Goal: Leave review/rating: Share an evaluation or opinion about a product, service, or content

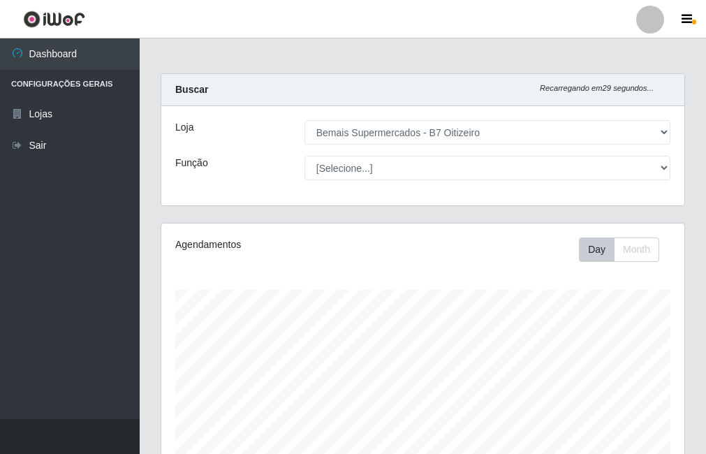
select select "411"
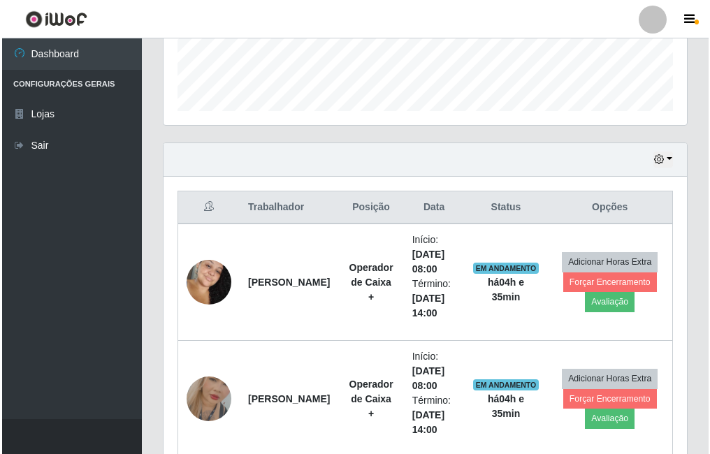
scroll to position [290, 523]
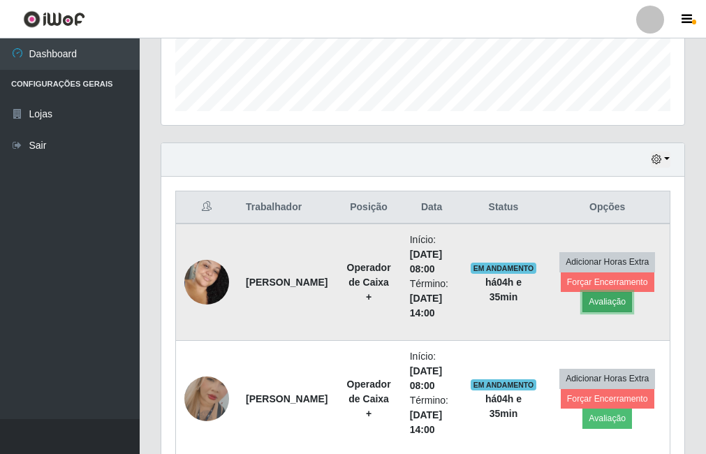
click at [605, 301] on button "Avaliação" at bounding box center [608, 302] width 50 height 20
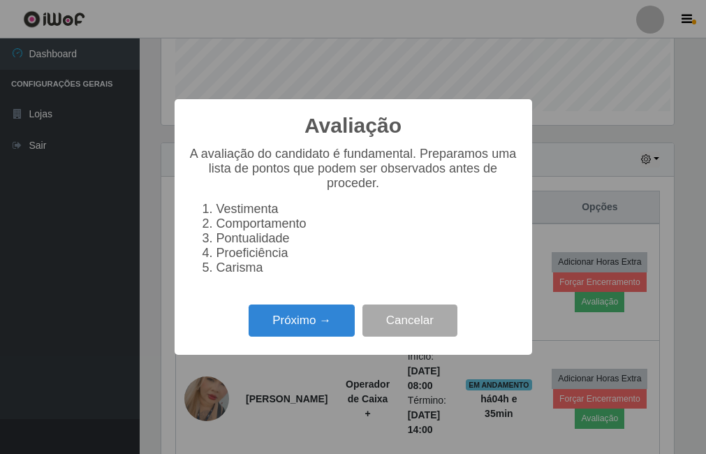
scroll to position [290, 516]
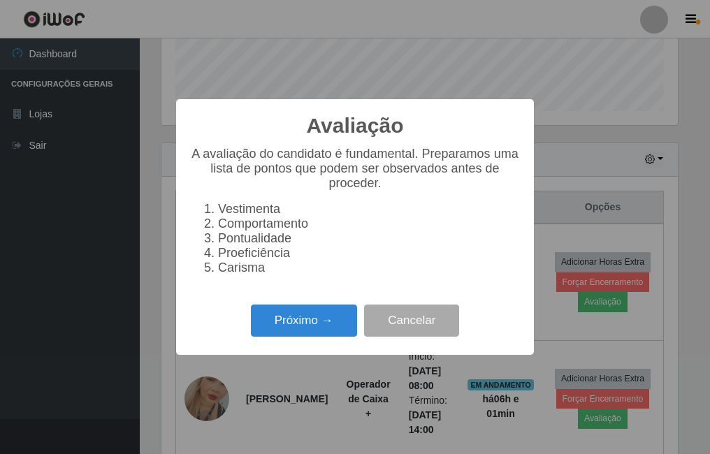
click at [476, 87] on div "Avaliação × A avaliação do candidato é fundamental. Preparamos uma lista de pon…" at bounding box center [355, 227] width 710 height 454
click at [416, 337] on button "Cancelar" at bounding box center [411, 321] width 95 height 33
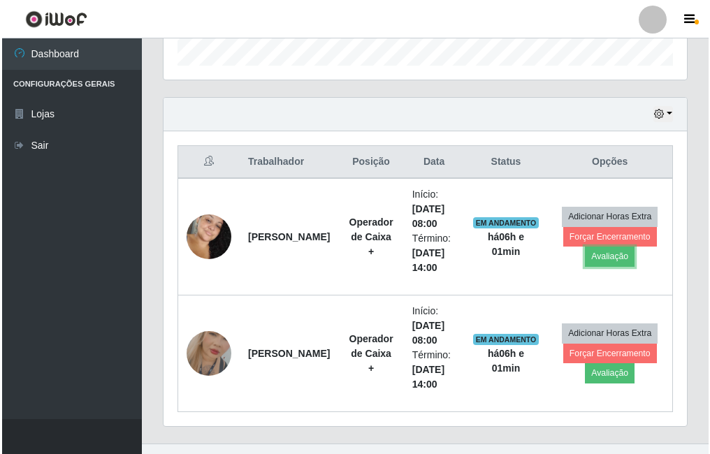
scroll to position [458, 0]
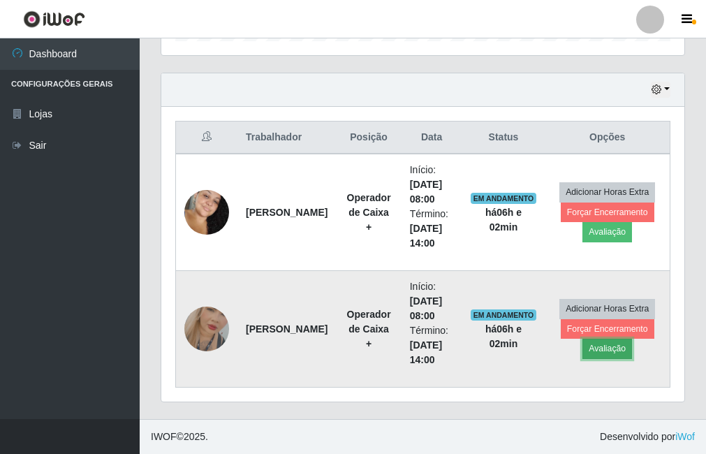
click at [601, 349] on button "Avaliação" at bounding box center [608, 349] width 50 height 20
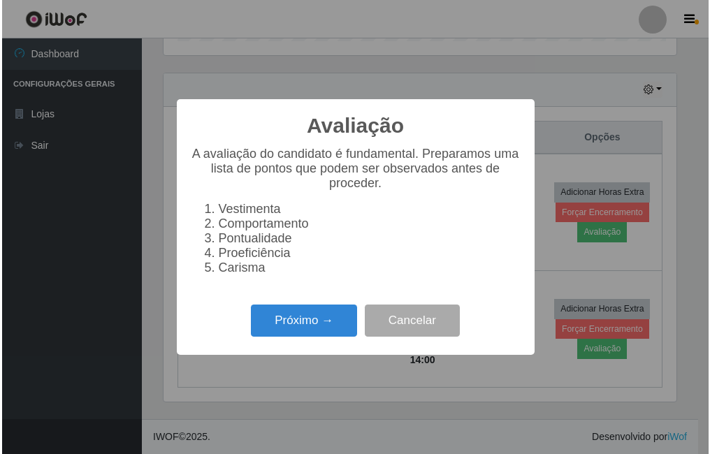
scroll to position [290, 516]
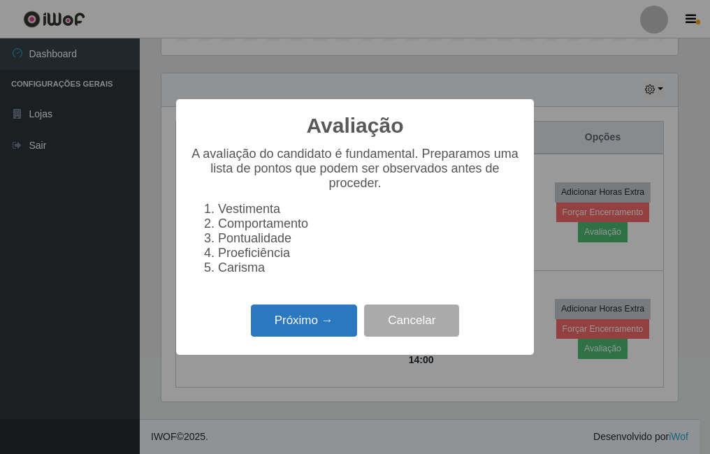
click at [297, 333] on button "Próximo →" at bounding box center [304, 321] width 106 height 33
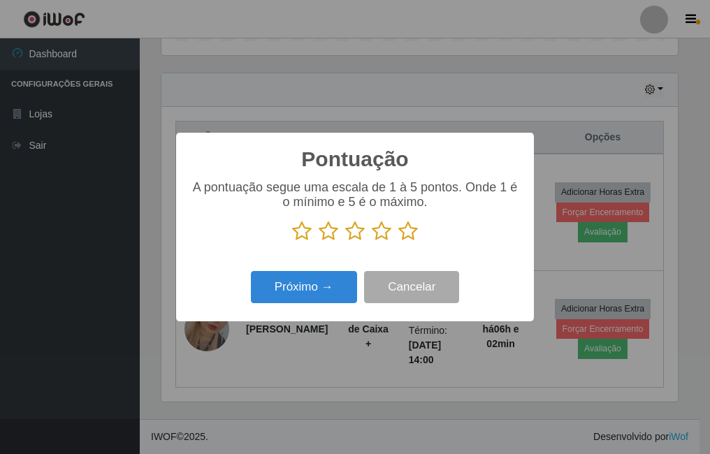
click at [405, 232] on icon at bounding box center [408, 231] width 20 height 21
click at [398, 242] on input "radio" at bounding box center [398, 242] width 0 height 0
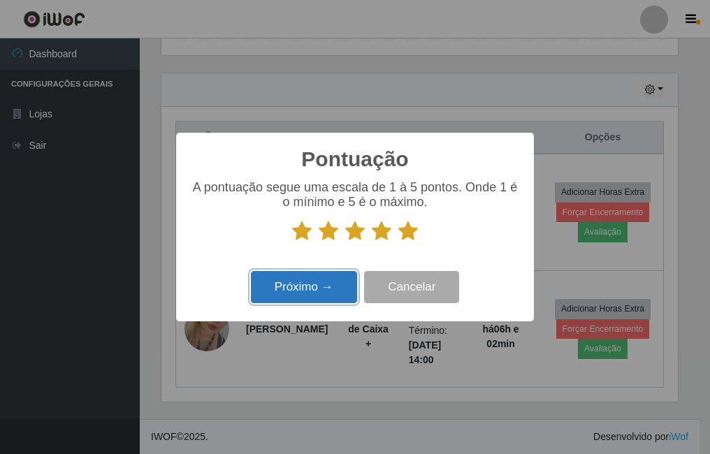
click at [289, 293] on button "Próximo →" at bounding box center [304, 287] width 106 height 33
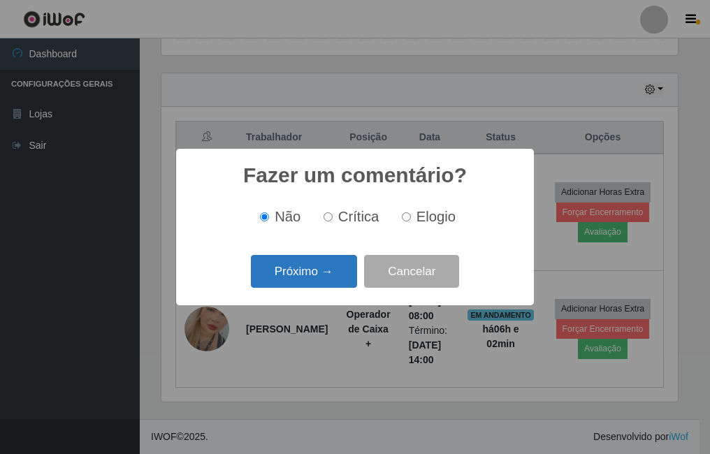
click at [309, 273] on button "Próximo →" at bounding box center [304, 271] width 106 height 33
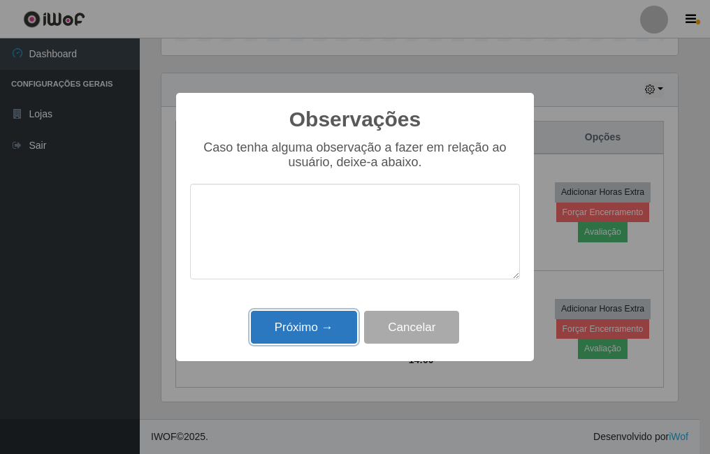
click at [307, 327] on button "Próximo →" at bounding box center [304, 327] width 106 height 33
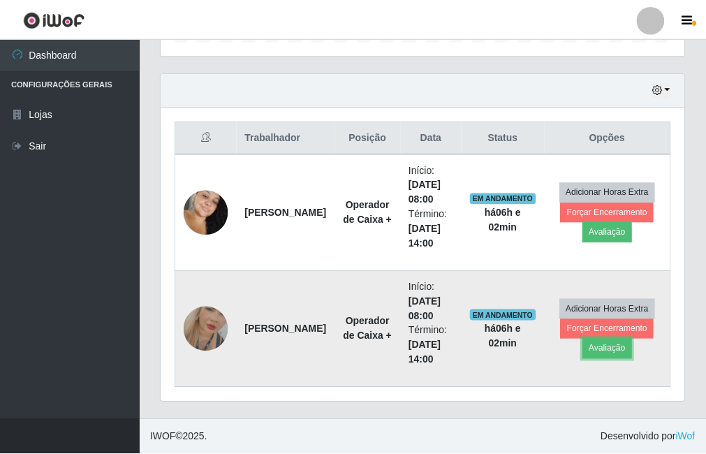
scroll to position [290, 523]
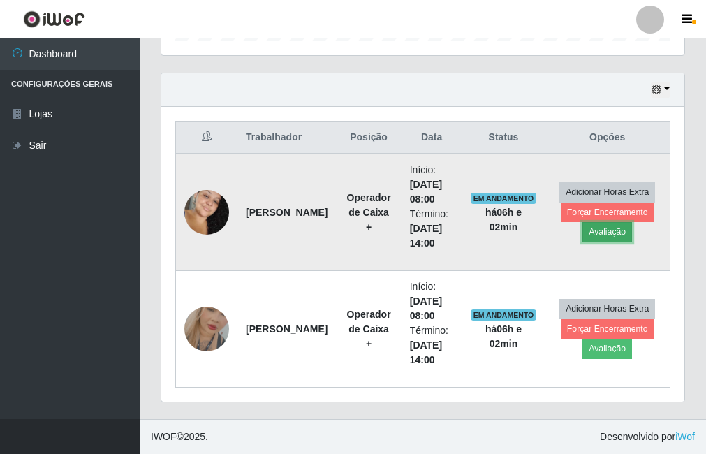
click at [610, 234] on button "Avaliação" at bounding box center [608, 232] width 50 height 20
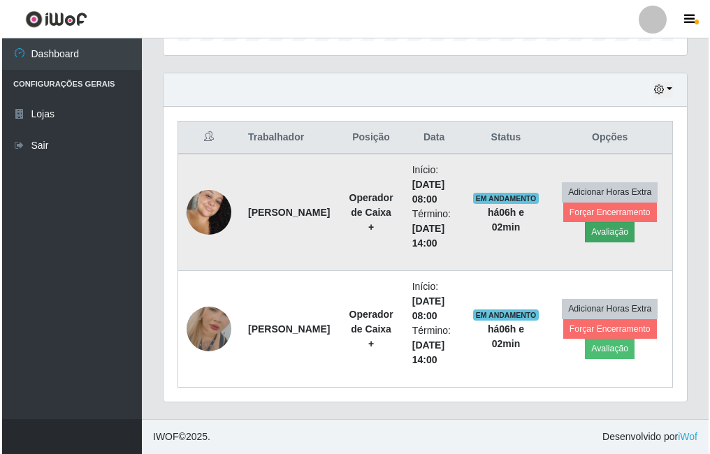
scroll to position [290, 516]
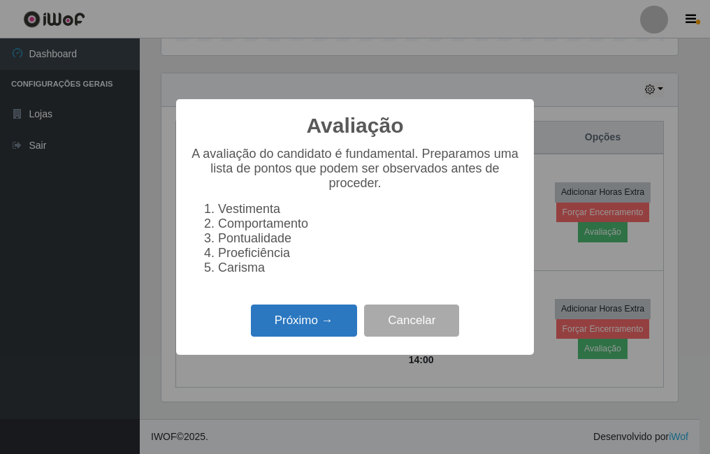
click at [302, 331] on button "Próximo →" at bounding box center [304, 321] width 106 height 33
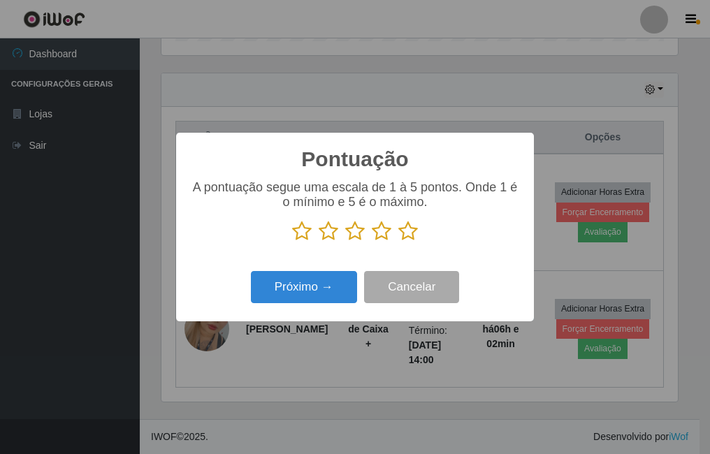
click at [405, 228] on icon at bounding box center [408, 231] width 20 height 21
click at [398, 242] on input "radio" at bounding box center [398, 242] width 0 height 0
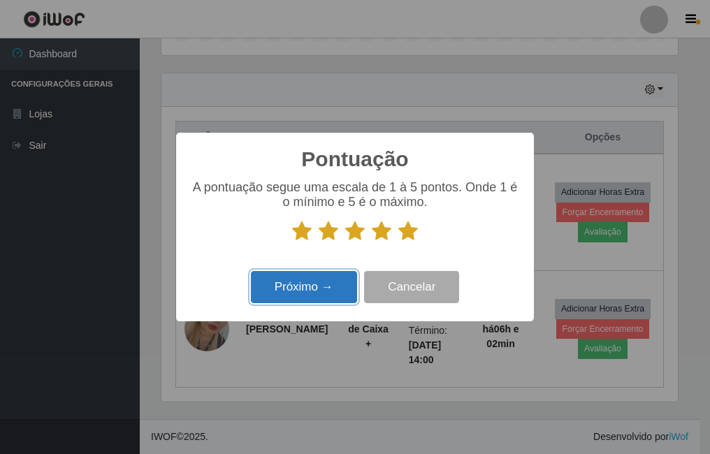
click at [315, 284] on button "Próximo →" at bounding box center [304, 287] width 106 height 33
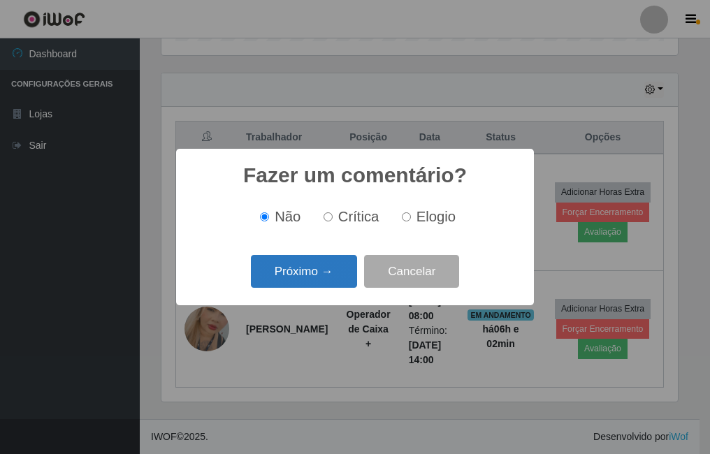
click at [292, 275] on button "Próximo →" at bounding box center [304, 271] width 106 height 33
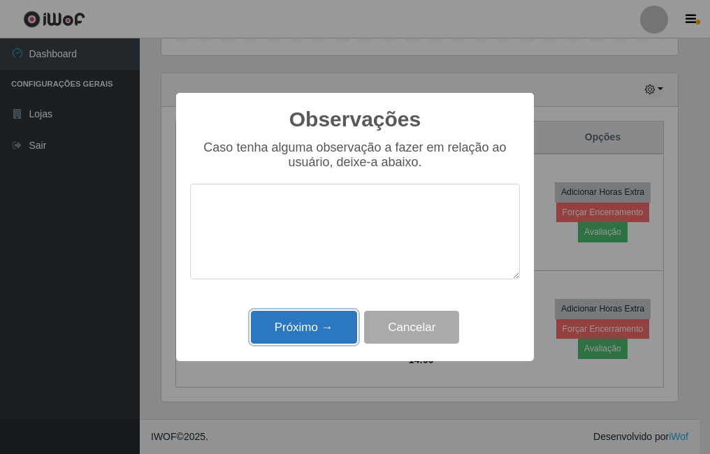
click at [310, 328] on button "Próximo →" at bounding box center [304, 327] width 106 height 33
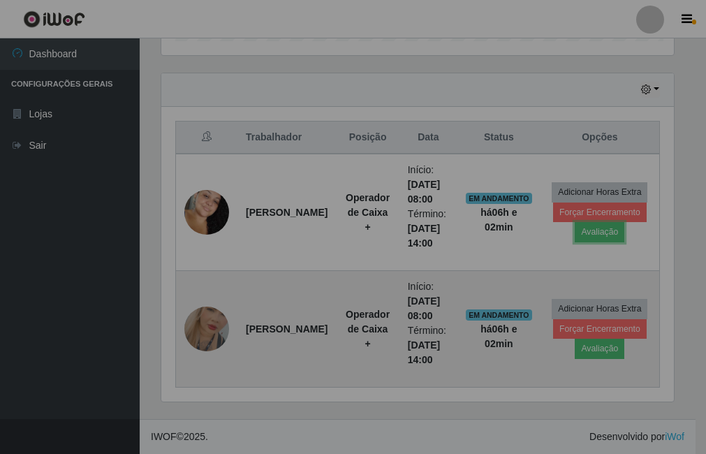
scroll to position [290, 523]
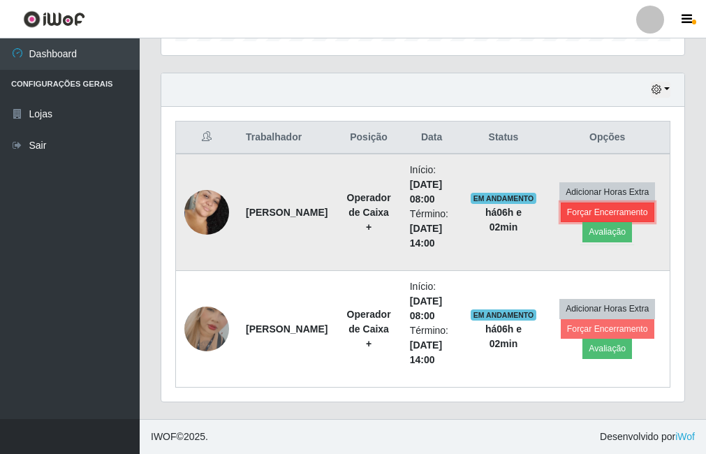
click at [592, 214] on button "Forçar Encerramento" at bounding box center [608, 213] width 94 height 20
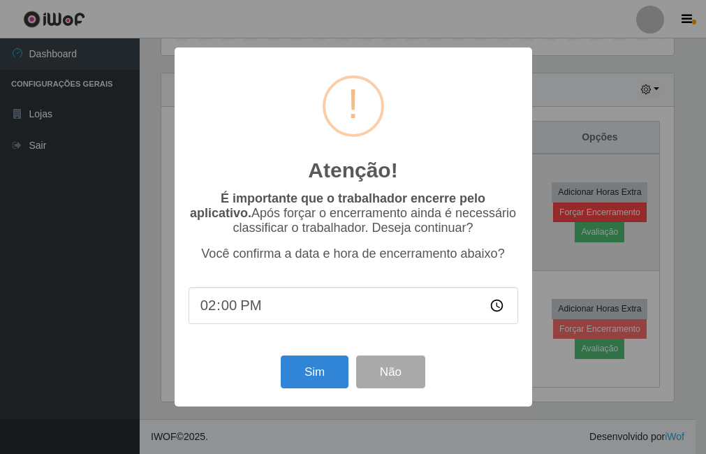
scroll to position [290, 516]
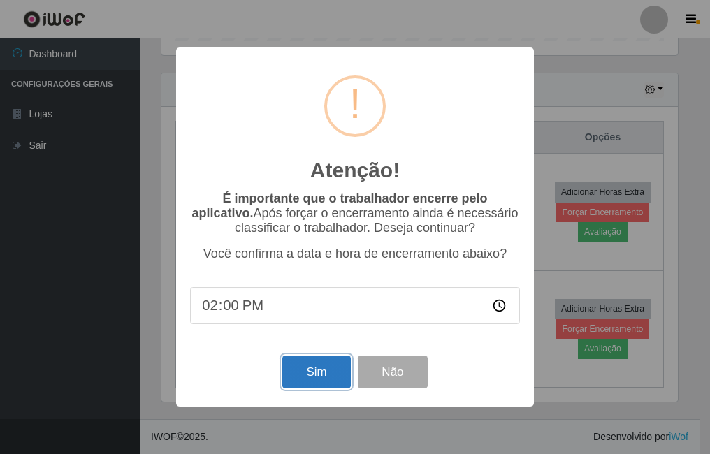
click at [308, 381] on button "Sim" at bounding box center [316, 372] width 68 height 33
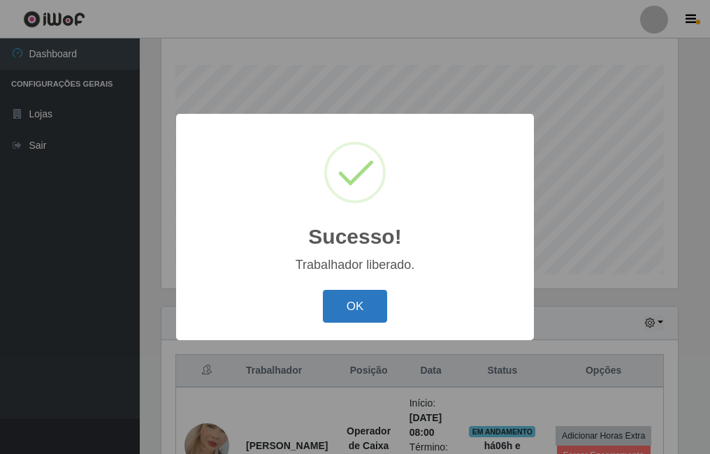
click at [375, 312] on button "OK" at bounding box center [355, 306] width 65 height 33
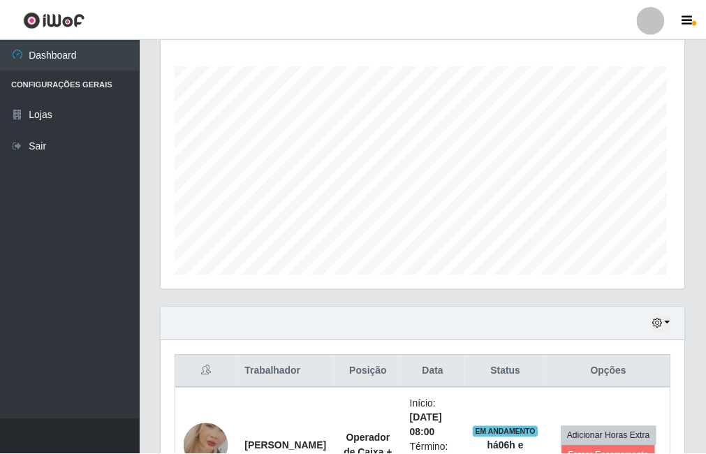
scroll to position [0, 0]
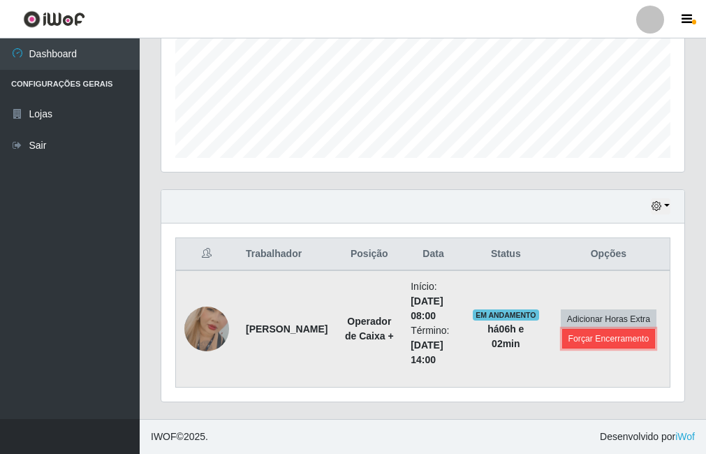
click at [586, 341] on button "Forçar Encerramento" at bounding box center [609, 339] width 94 height 20
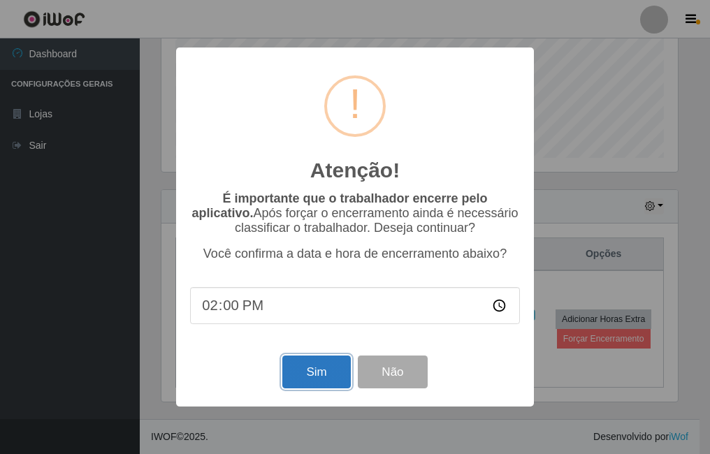
click at [320, 381] on button "Sim" at bounding box center [316, 372] width 68 height 33
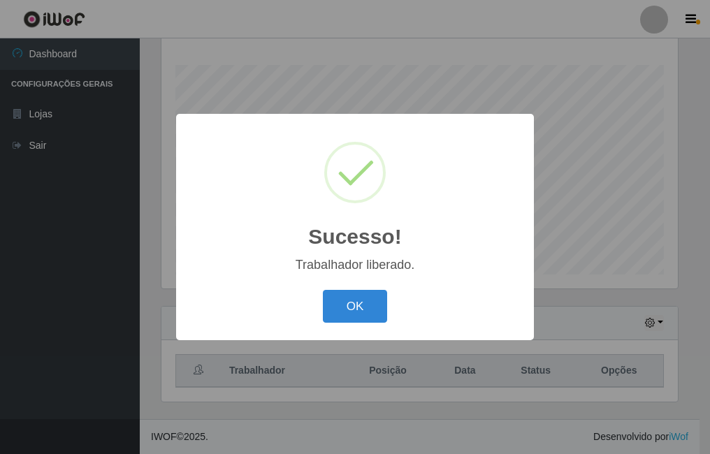
drag, startPoint x: 372, startPoint y: 307, endPoint x: 363, endPoint y: 302, distance: 10.7
click at [372, 307] on button "OK" at bounding box center [355, 306] width 65 height 33
